Goal: Transaction & Acquisition: Obtain resource

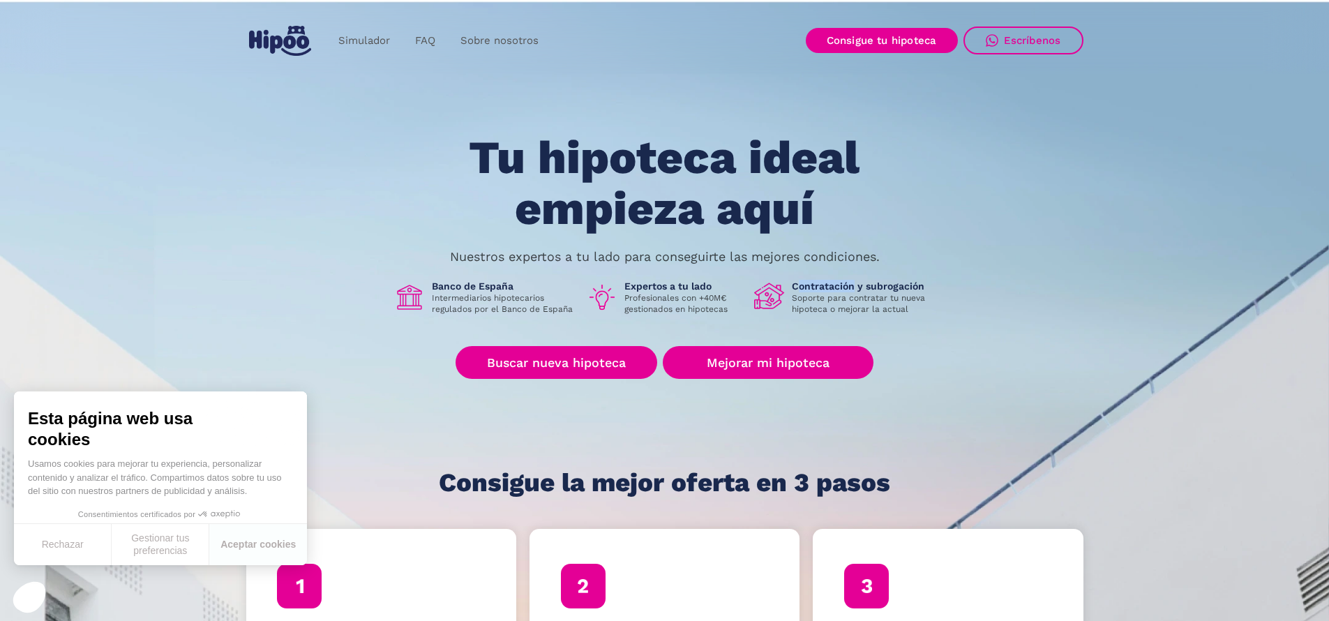
drag, startPoint x: 854, startPoint y: 289, endPoint x: 733, endPoint y: 285, distance: 121.4
click at [733, 285] on div "Banco de España Intermediarios hipotecarios regulados por el Banco de España Ex…" at bounding box center [664, 297] width 541 height 35
click at [853, 295] on p "Soporte para contratar tu nueva hipoteca o mejorar la actual" at bounding box center [864, 303] width 144 height 22
click at [516, 363] on link "Buscar nueva hipoteca" at bounding box center [556, 362] width 202 height 33
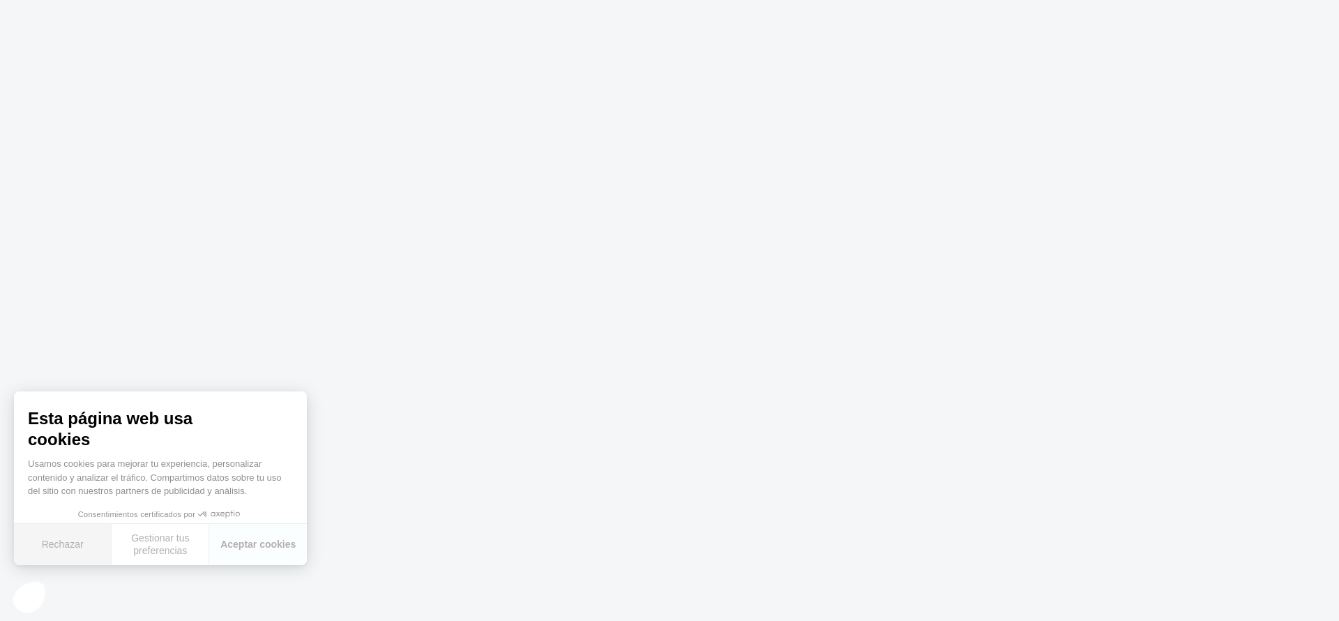
click at [67, 540] on button "Rechazar" at bounding box center [63, 544] width 98 height 41
